Goal: Task Accomplishment & Management: Complete application form

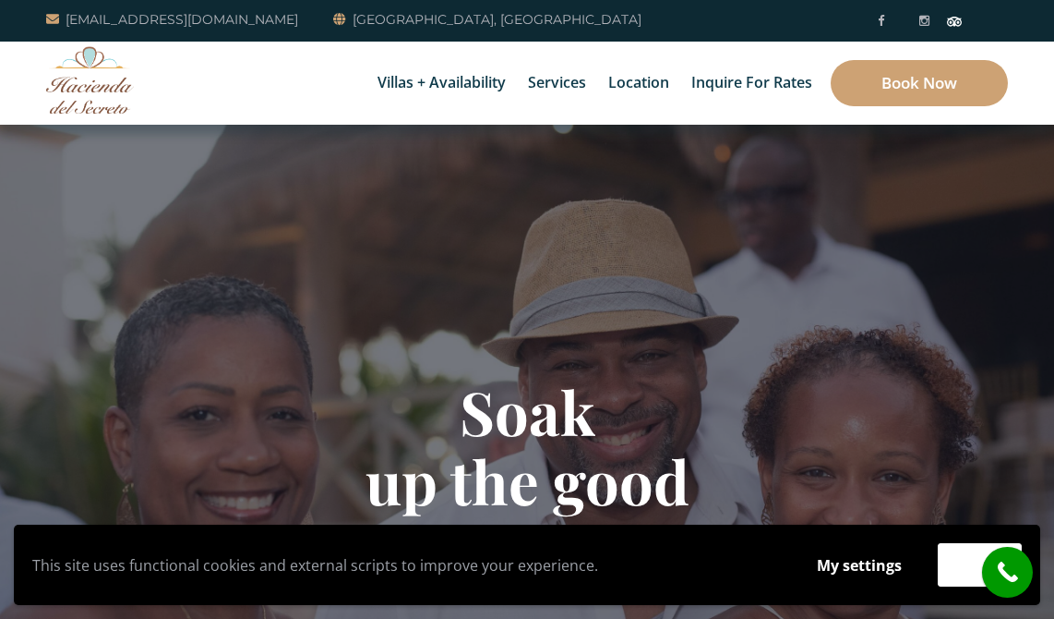
click at [982, 580] on div "call" at bounding box center [1007, 572] width 51 height 51
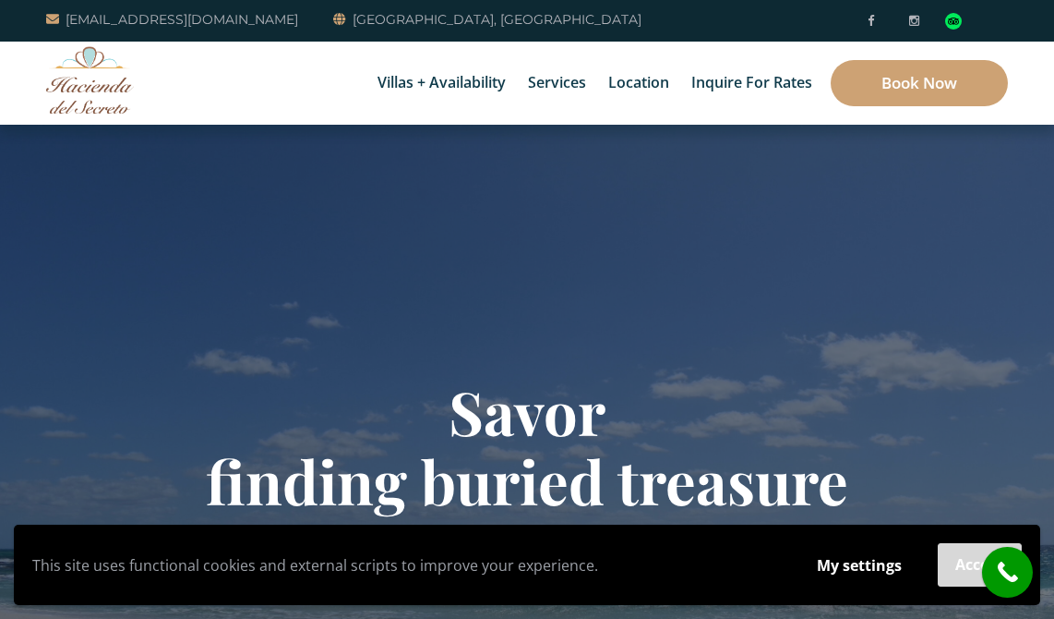
click at [959, 571] on button "Accept" at bounding box center [980, 564] width 84 height 43
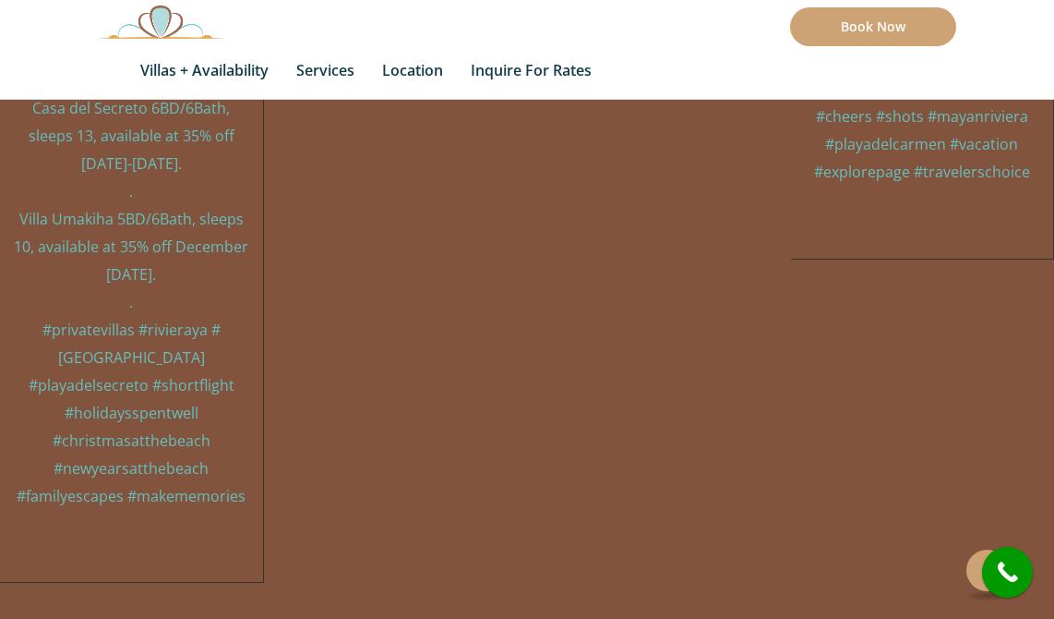
scroll to position [19427, 0]
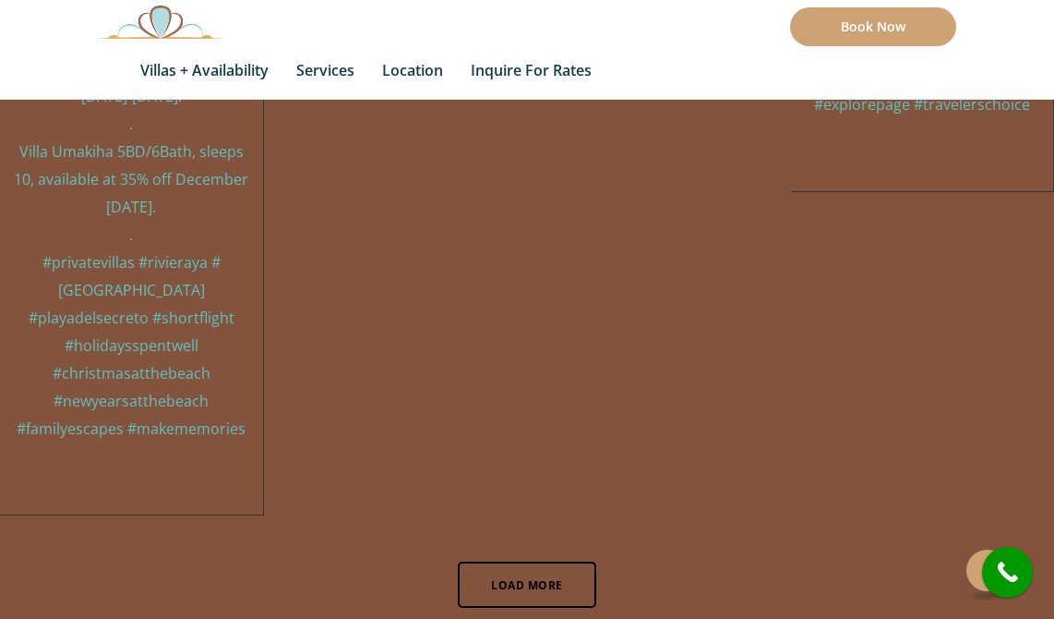
click at [979, 578] on button at bounding box center [988, 570] width 42 height 42
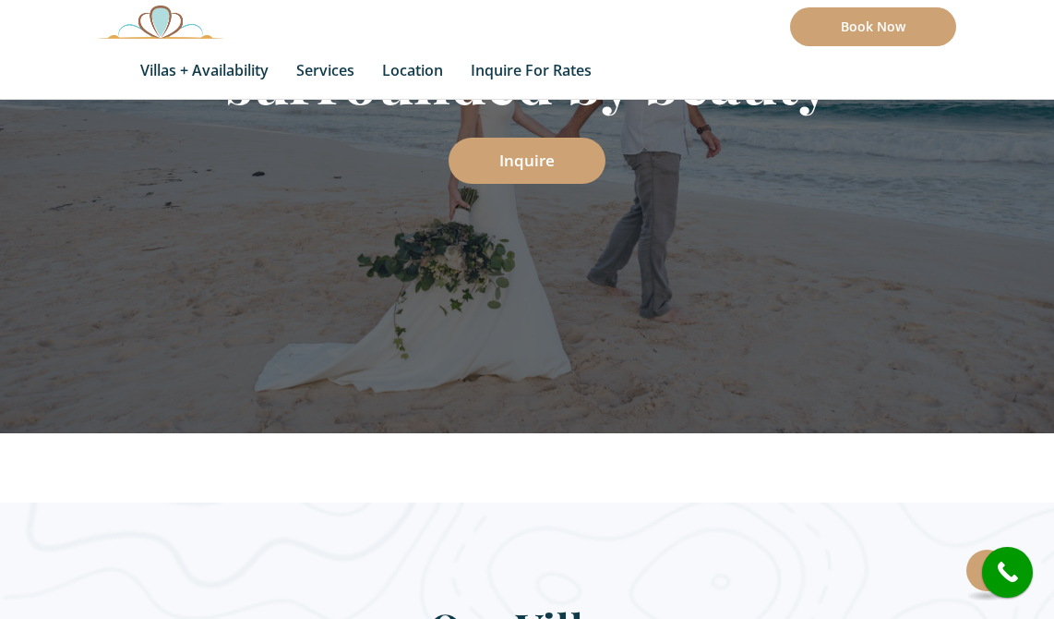
scroll to position [0, 0]
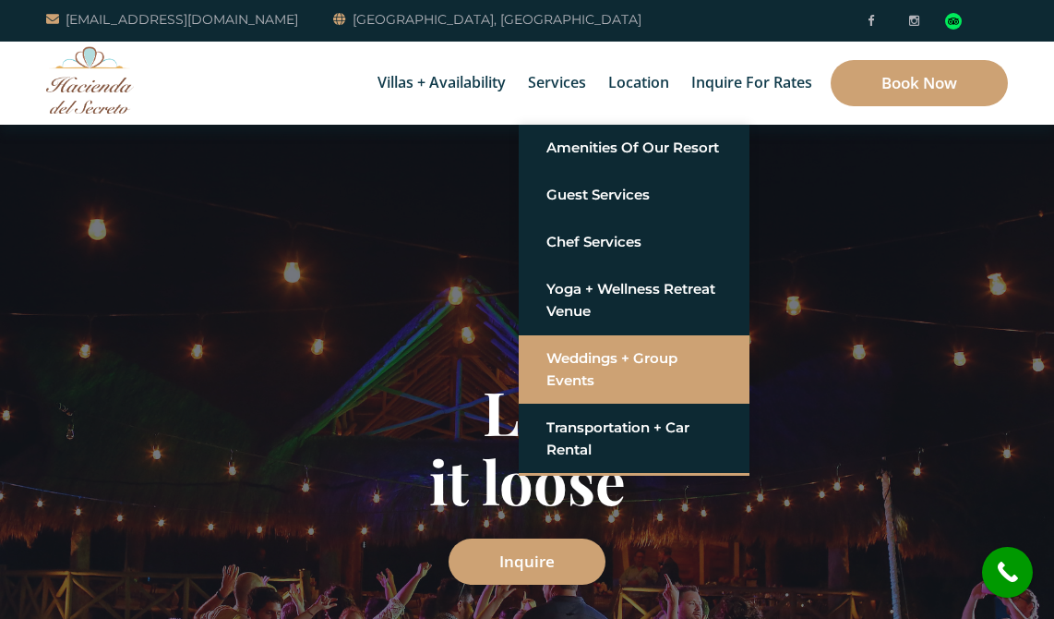
click at [554, 365] on link "Weddings + Group Events" at bounding box center [634, 369] width 175 height 55
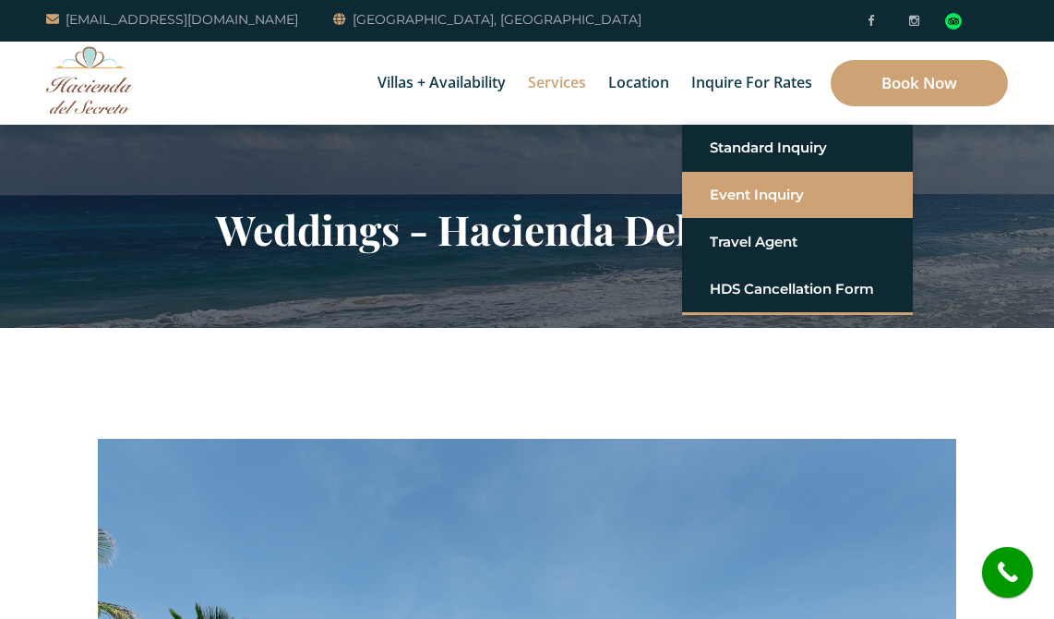
click at [730, 192] on link "Event Inquiry" at bounding box center [797, 194] width 175 height 33
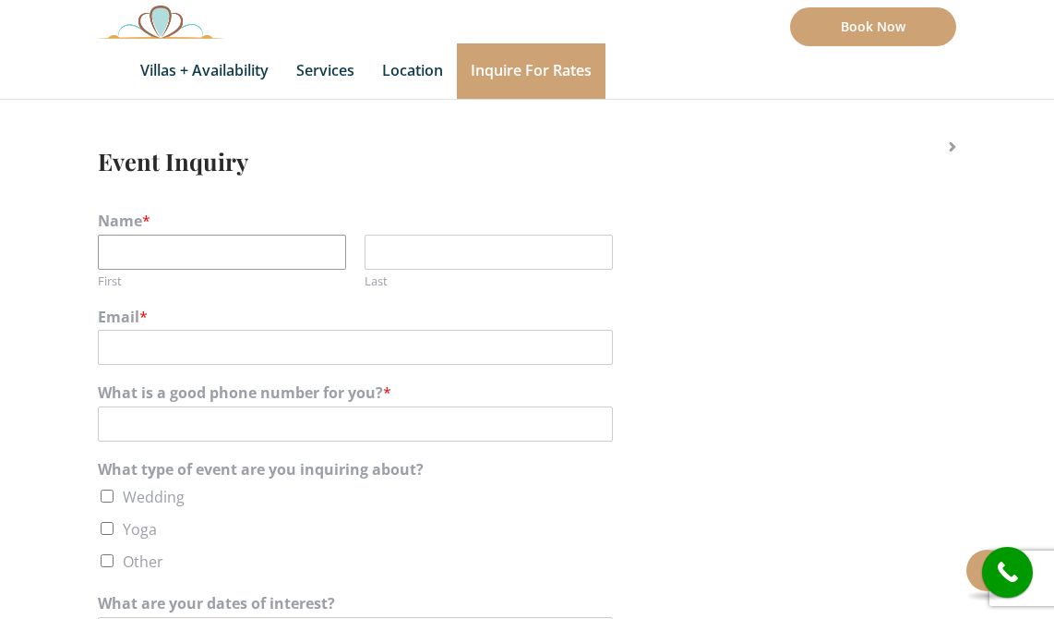
click at [188, 258] on input "First" at bounding box center [222, 251] width 248 height 35
type input "[PERSON_NAME]"
click at [408, 244] on input "Last" at bounding box center [489, 251] width 248 height 35
type input "[PERSON_NAME]"
click at [190, 342] on input "Email *" at bounding box center [355, 347] width 515 height 35
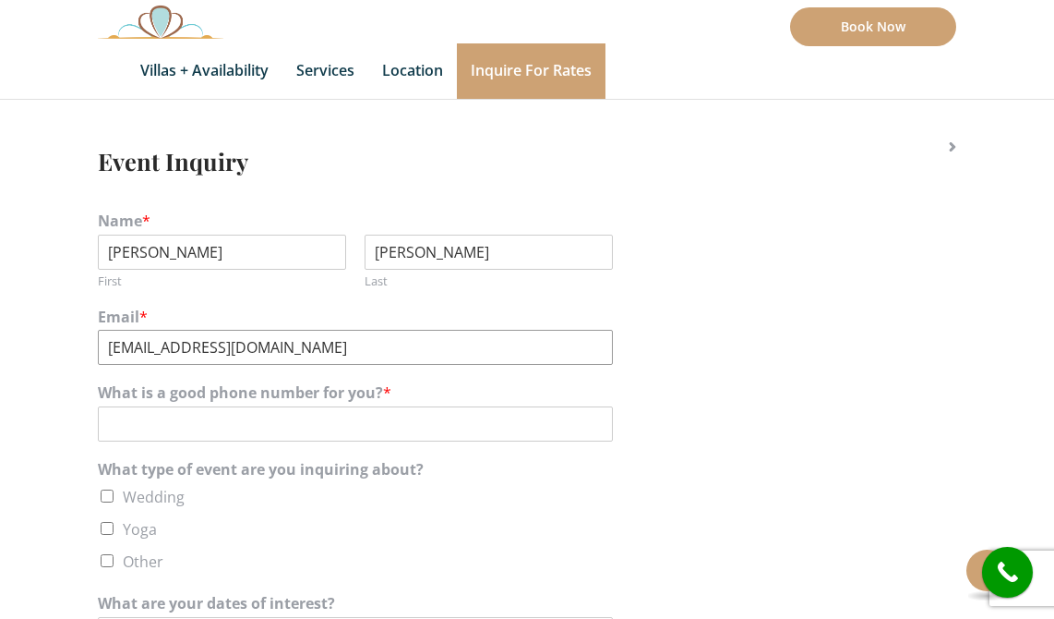
type input "josefinayfrancisco2026@gmail.com"
click at [178, 412] on input "What is a good phone number for you? *" at bounding box center [355, 423] width 515 height 35
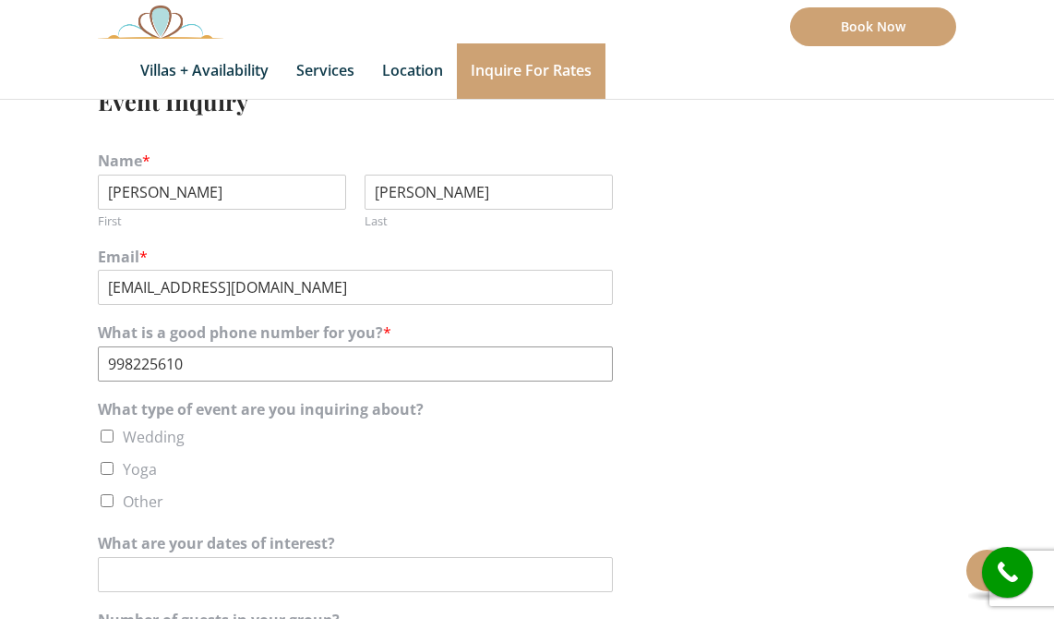
scroll to position [371, 0]
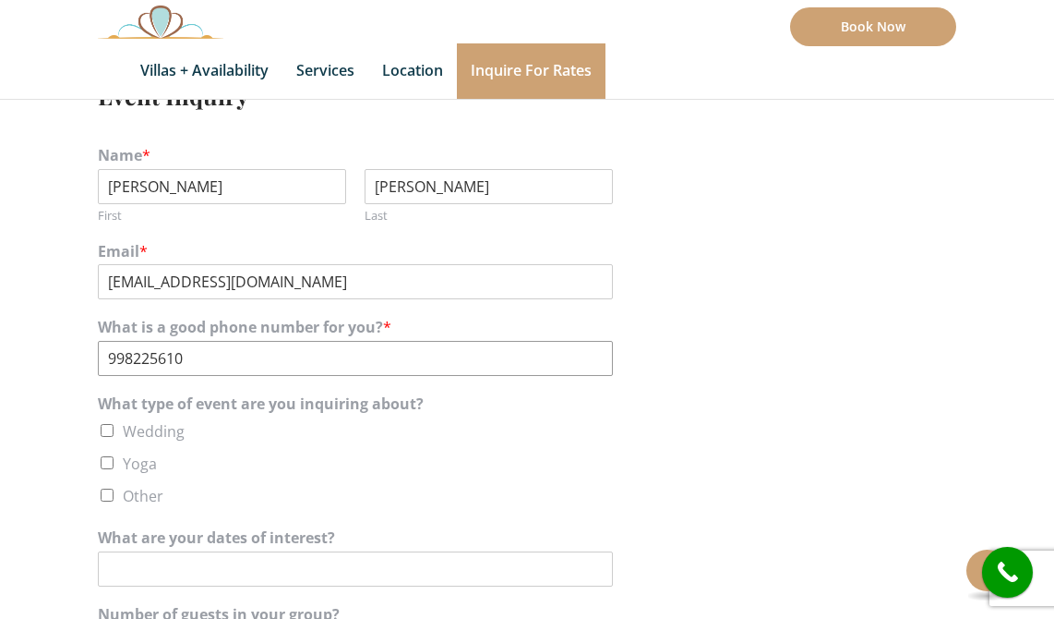
type input "998225610"
click at [103, 433] on input "Wedding" at bounding box center [107, 430] width 13 height 13
checkbox input "true"
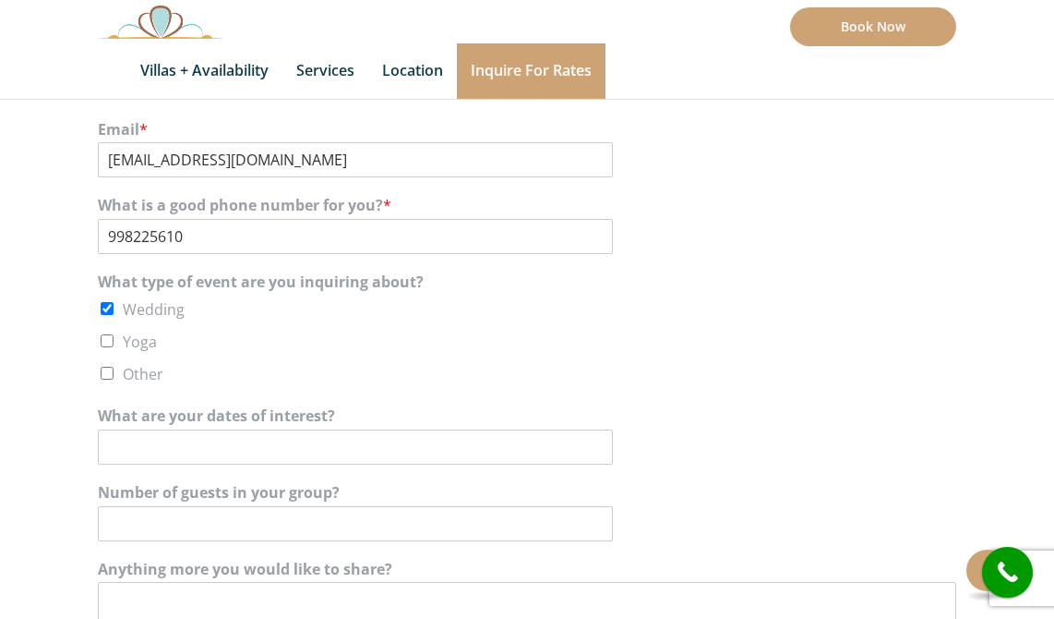
scroll to position [645, 0]
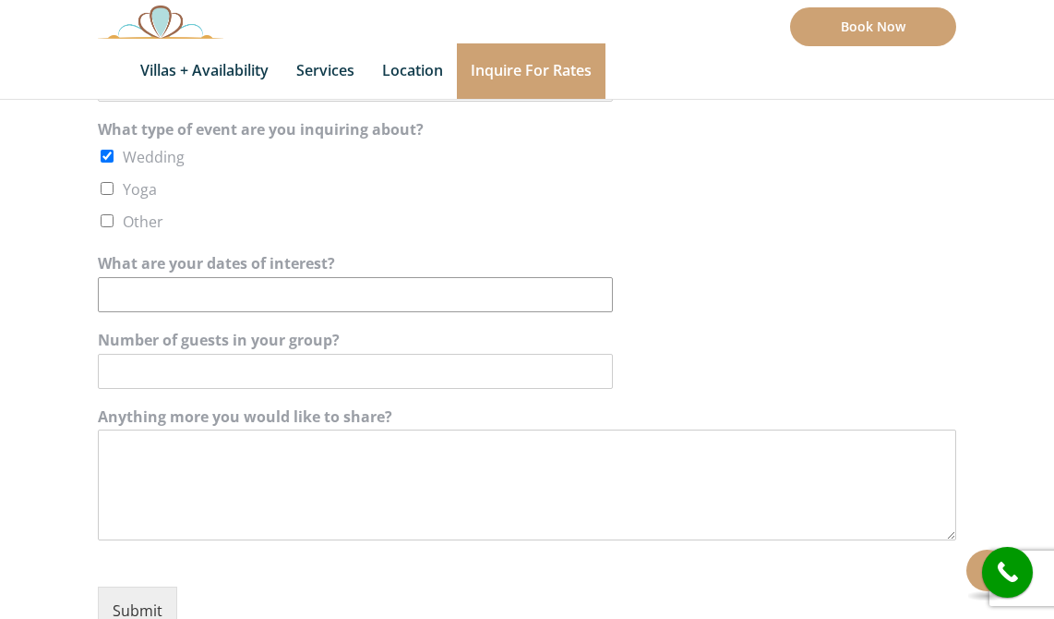
click at [159, 297] on input "What are your dates of interest?" at bounding box center [355, 294] width 515 height 35
click at [252, 291] on input "What are your dates of interest?" at bounding box center [355, 294] width 515 height 35
type input "18 de septiembre 2026"
click at [229, 375] on input "Number of guests in your group?" at bounding box center [355, 371] width 515 height 35
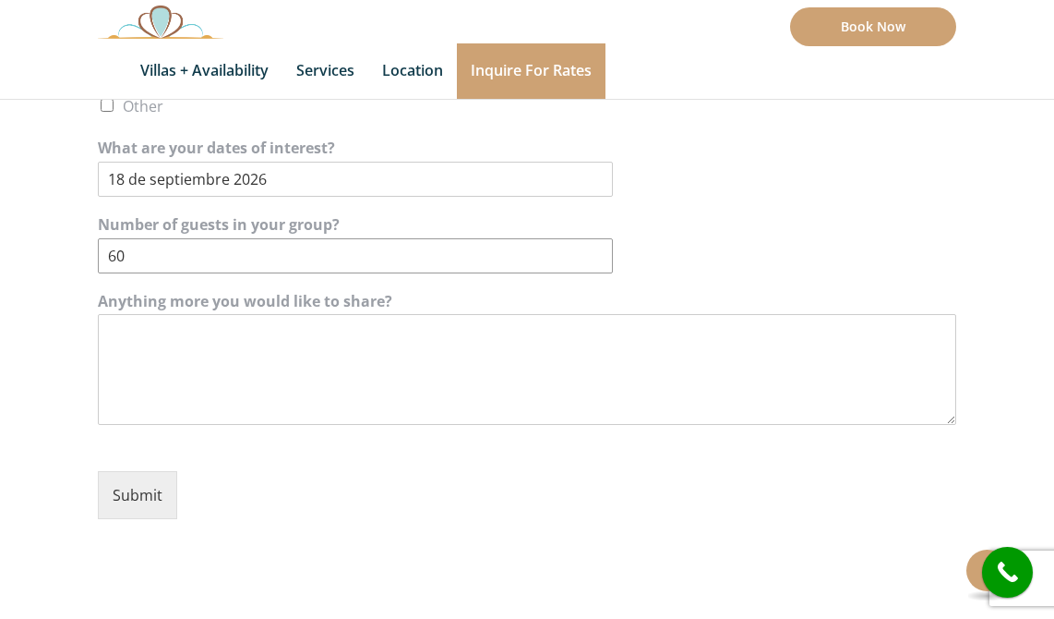
scroll to position [813, 0]
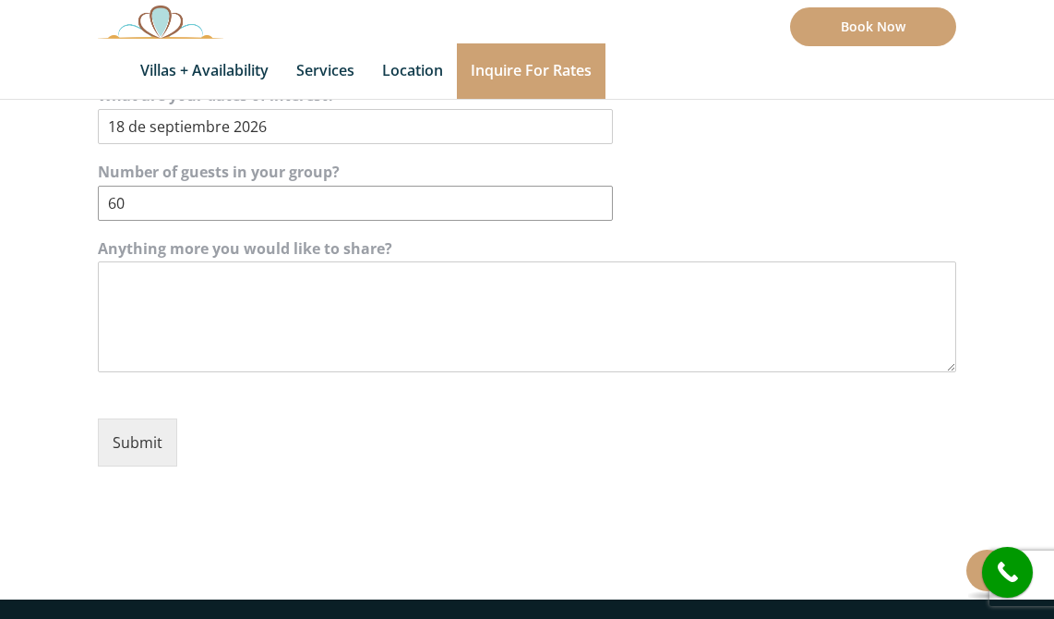
type input "60"
click at [258, 314] on textarea "Anything more you would like to share?" at bounding box center [527, 316] width 859 height 111
paste textarea "Hola, Somos Josefina y Francisco, de Chile. Estamos planeando nuestra boda en M…"
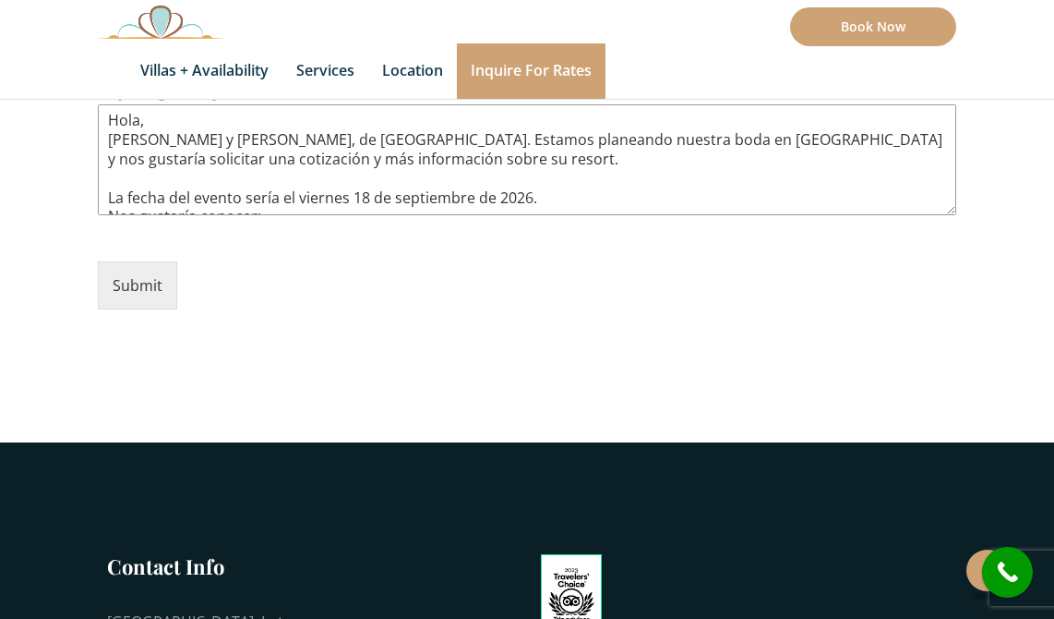
scroll to position [1012, 0]
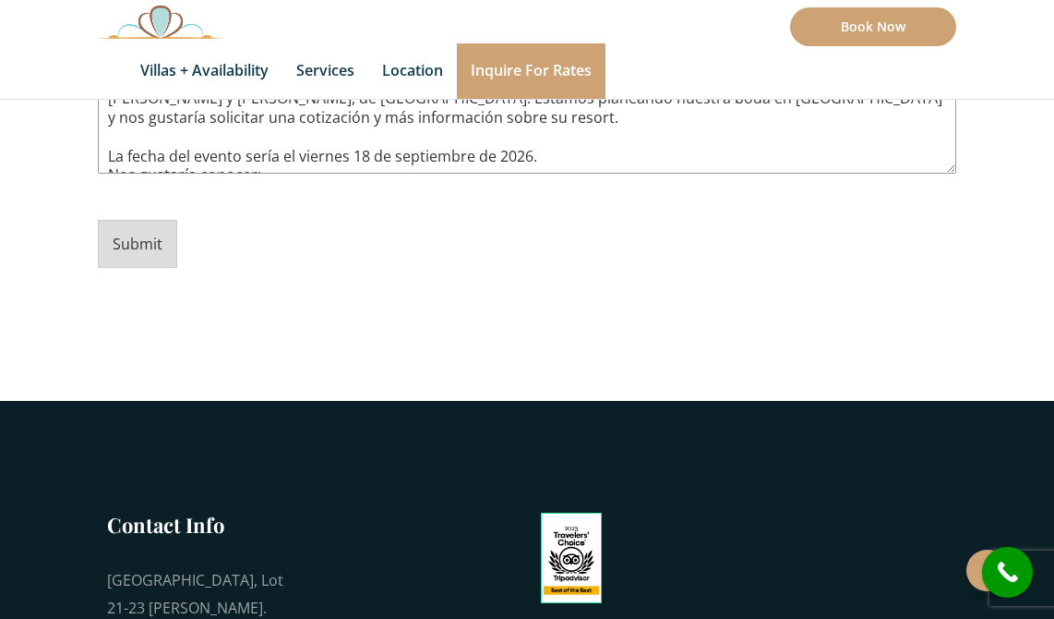
type textarea "Hola, Somos Josefina y Francisco, de Chile. Estamos planeando nuestra boda en M…"
click at [144, 234] on button "Submit" at bounding box center [137, 244] width 79 height 48
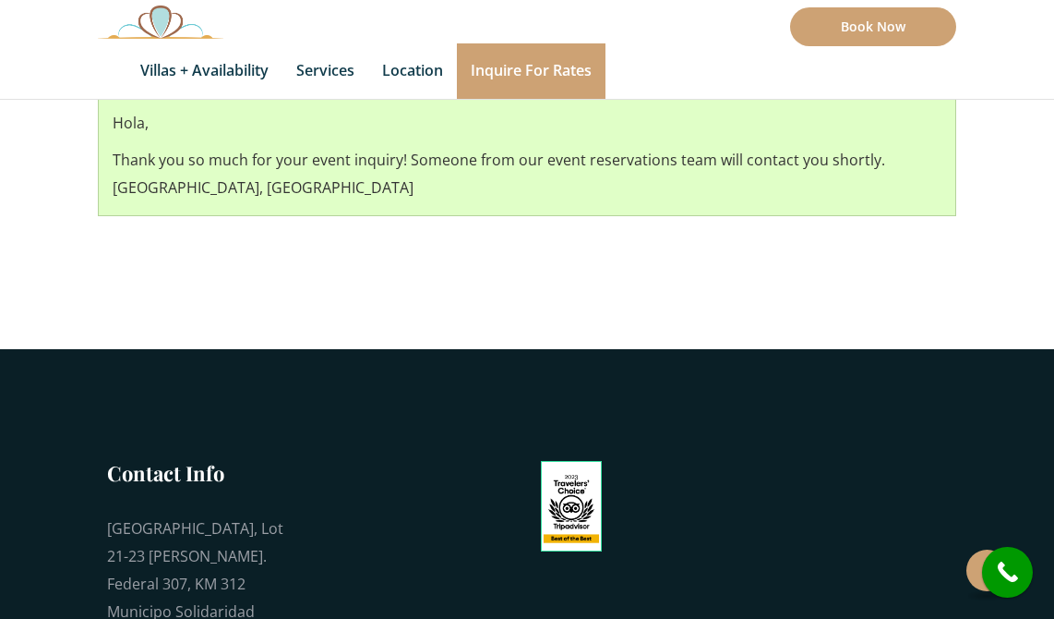
scroll to position [415, 0]
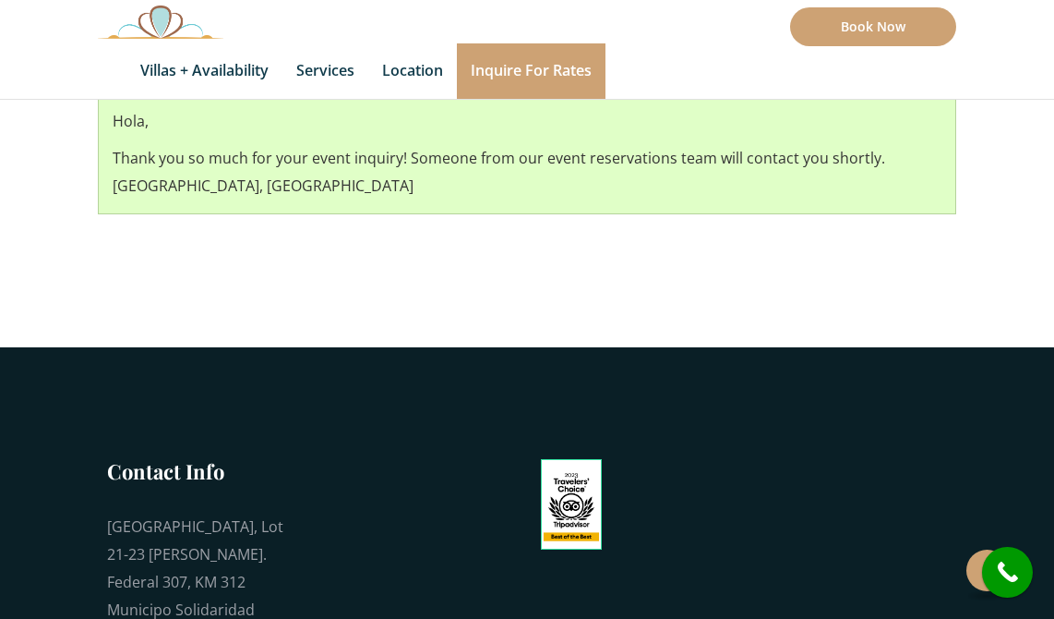
click at [438, 298] on section "Event Inquiry Hola, Thank you so much for your event inquiry! Someone from our …" at bounding box center [527, 129] width 1054 height 435
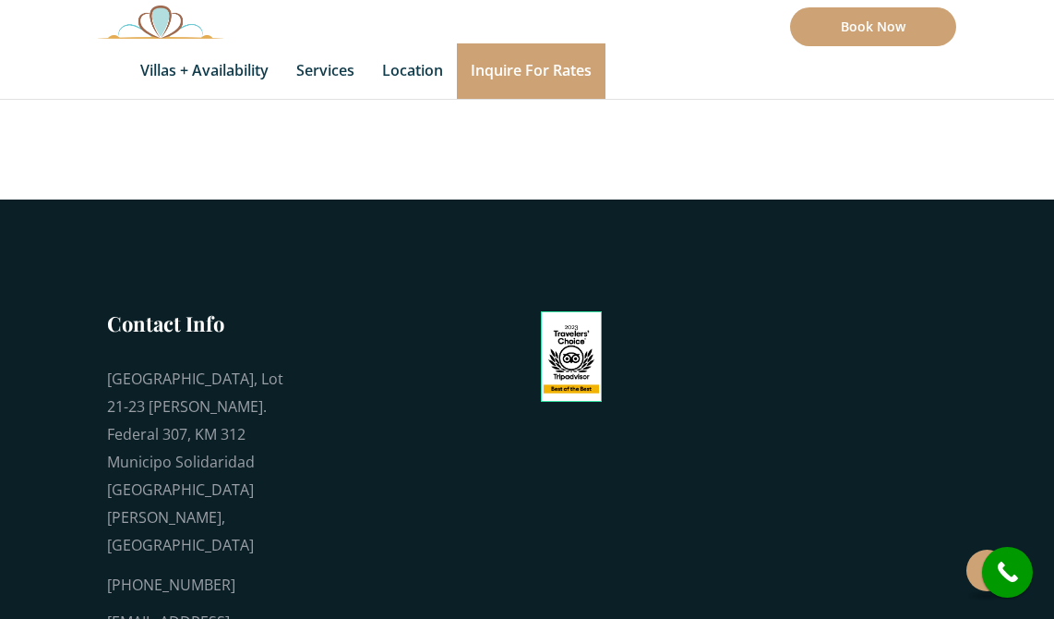
scroll to position [662, 0]
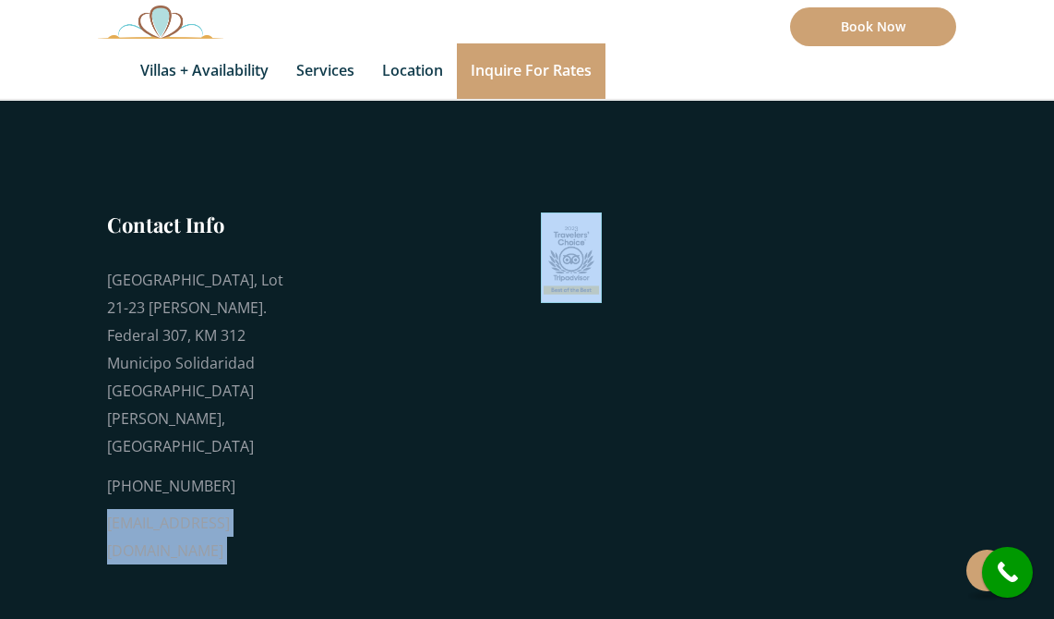
drag, startPoint x: 108, startPoint y: 442, endPoint x: 381, endPoint y: 442, distance: 273.3
click at [381, 442] on div "Contact Info [GEOGRAPHIC_DATA], Lot 21-23 [PERSON_NAME]. Federal 307, KM 312 Mu…" at bounding box center [527, 400] width 886 height 381
copy div "[EMAIL_ADDRESS][DOMAIN_NAME]"
click at [844, 9] on link "Book Now" at bounding box center [873, 26] width 166 height 39
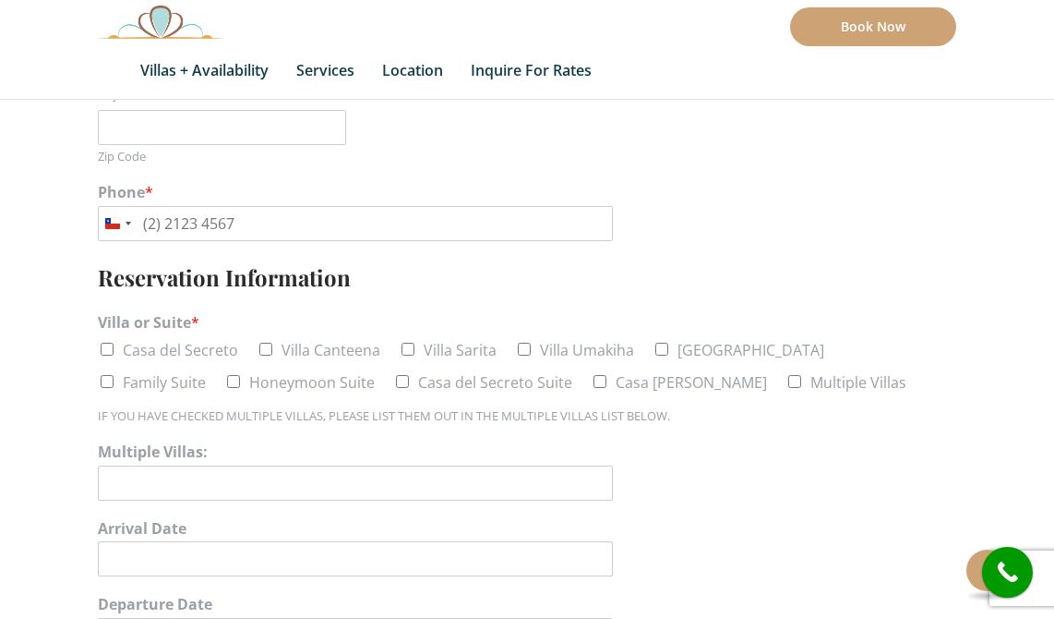
scroll to position [581, 0]
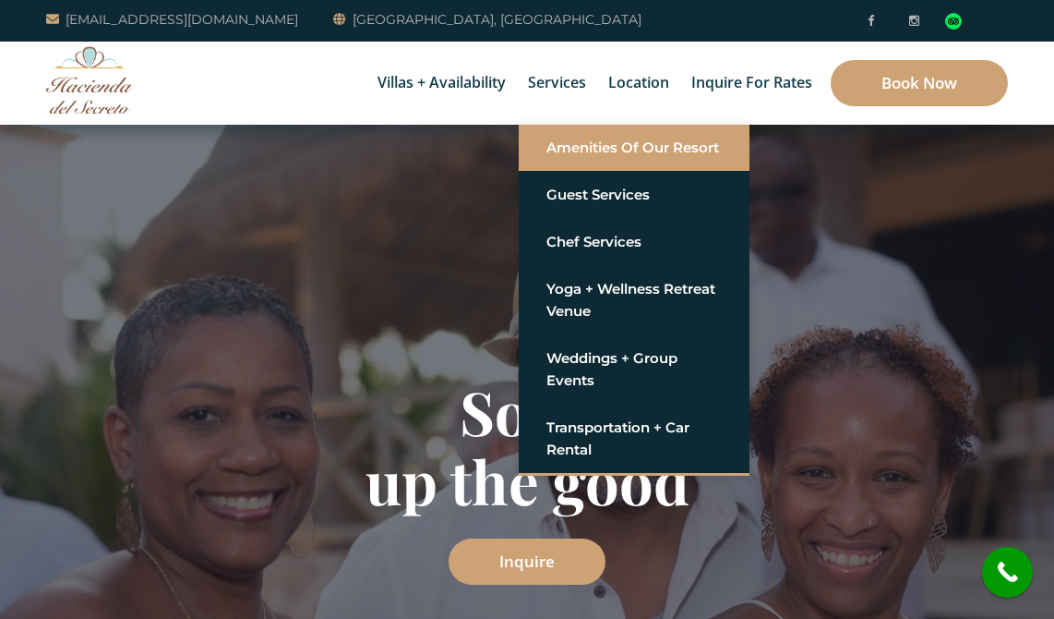
click at [562, 148] on link "Amenities of Our Resort" at bounding box center [634, 147] width 175 height 33
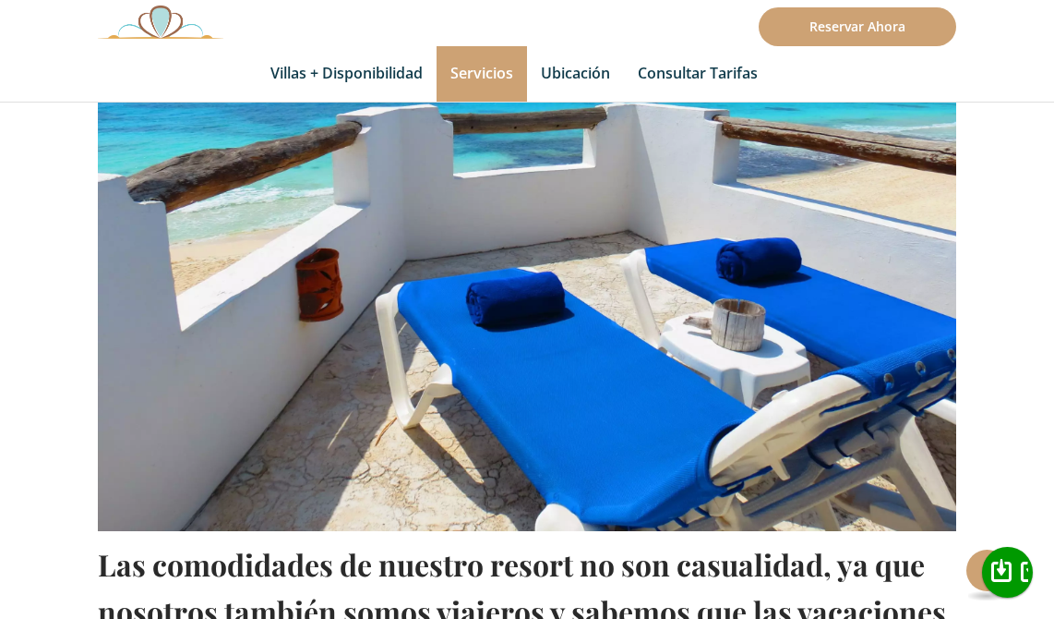
scroll to position [607, 0]
